Goal: Navigation & Orientation: Find specific page/section

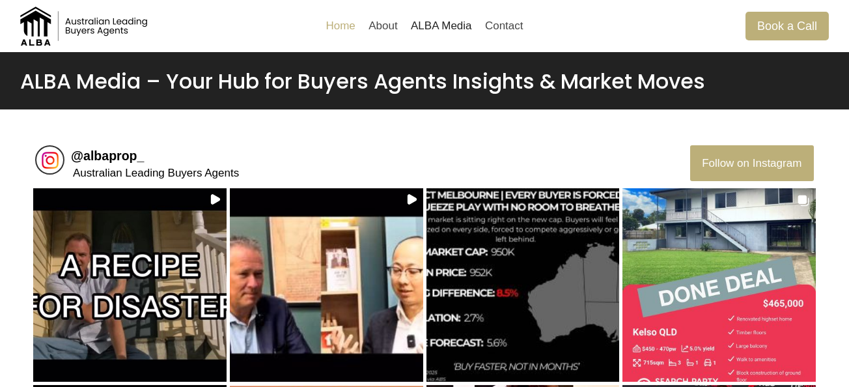
click at [331, 34] on link "Home" at bounding box center [340, 25] width 43 height 31
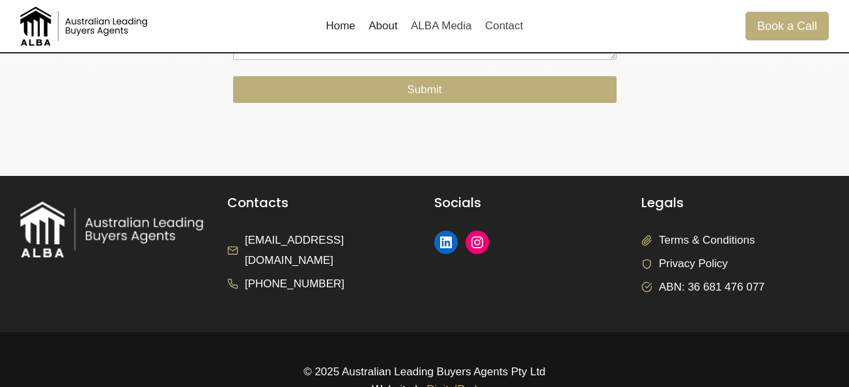
scroll to position [2762, 0]
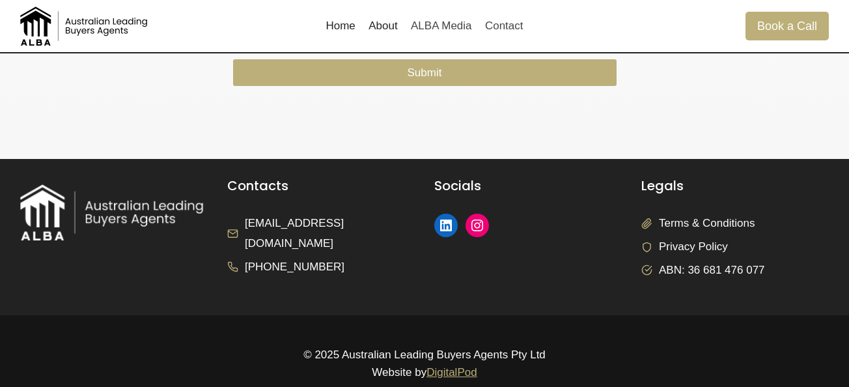
click at [735, 244] on li "Privacy Policy" at bounding box center [735, 247] width 188 height 20
